Goal: Task Accomplishment & Management: Use online tool/utility

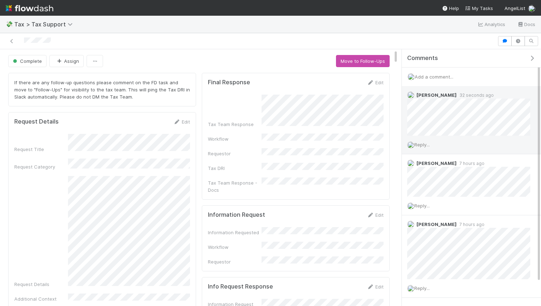
click at [422, 143] on span "Reply..." at bounding box center [421, 145] width 15 height 6
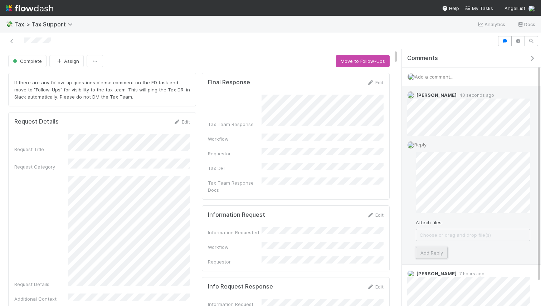
click at [432, 253] on button "Add Reply" at bounding box center [432, 253] width 32 height 12
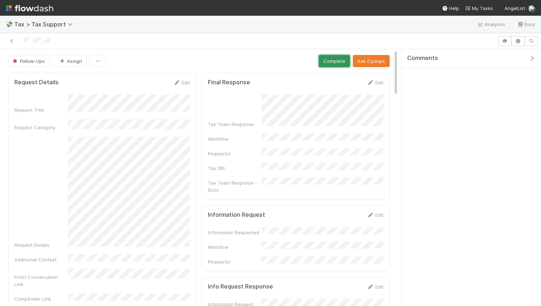
click at [337, 62] on button "Complete" at bounding box center [334, 61] width 31 height 12
